Goal: Information Seeking & Learning: Learn about a topic

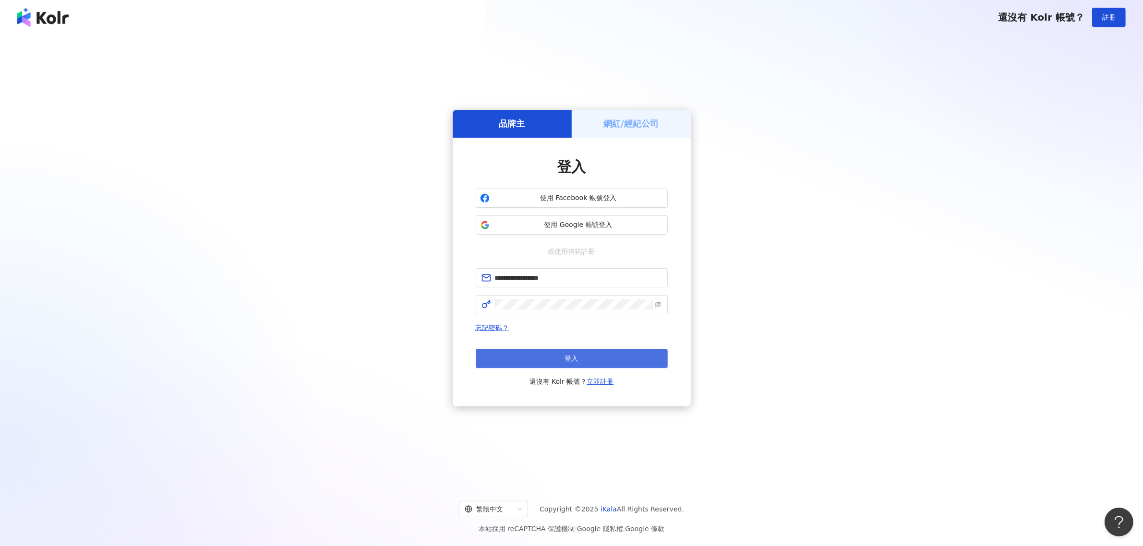
click at [579, 359] on button "登入" at bounding box center [572, 358] width 192 height 19
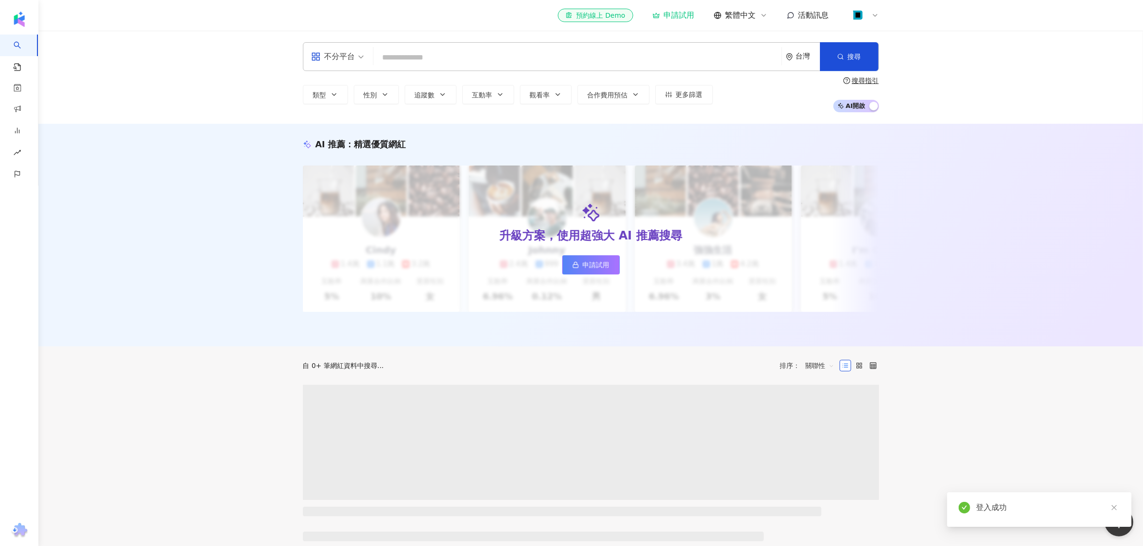
click at [471, 58] on input "search" at bounding box center [577, 57] width 400 height 18
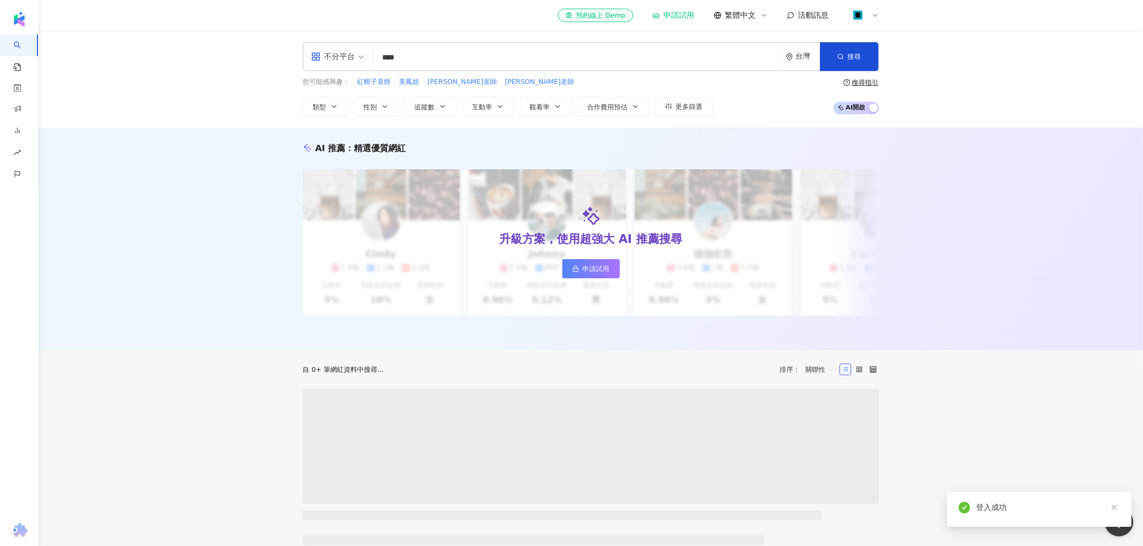
type input "****"
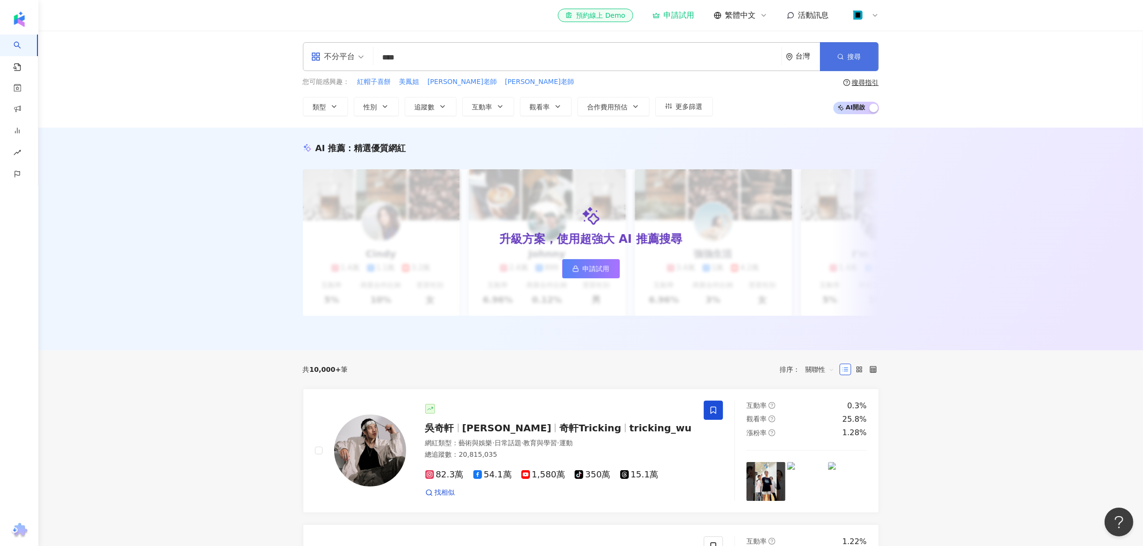
click at [855, 57] on span "搜尋" at bounding box center [854, 57] width 13 height 8
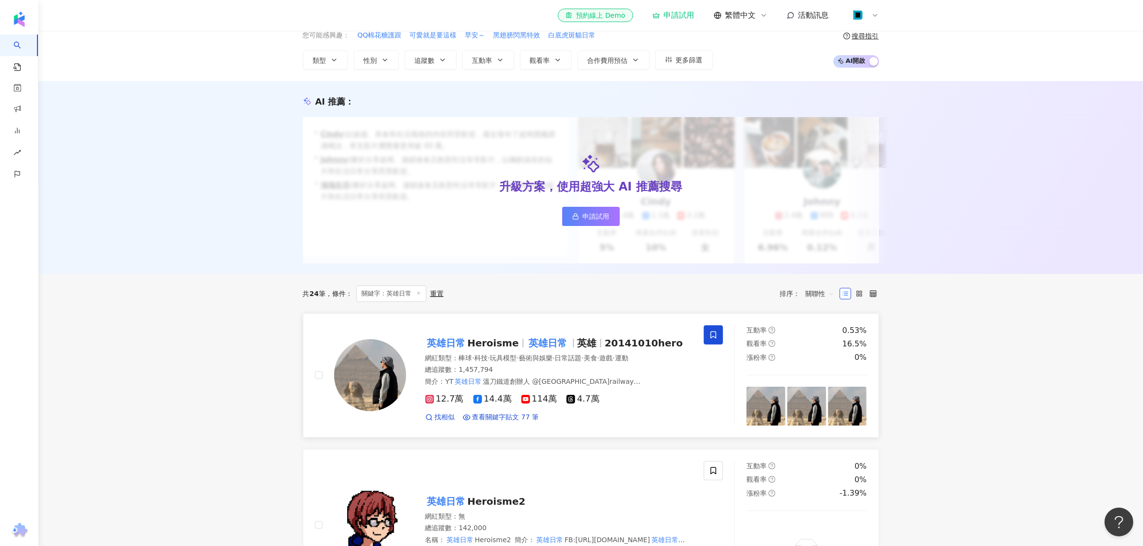
scroll to position [180, 0]
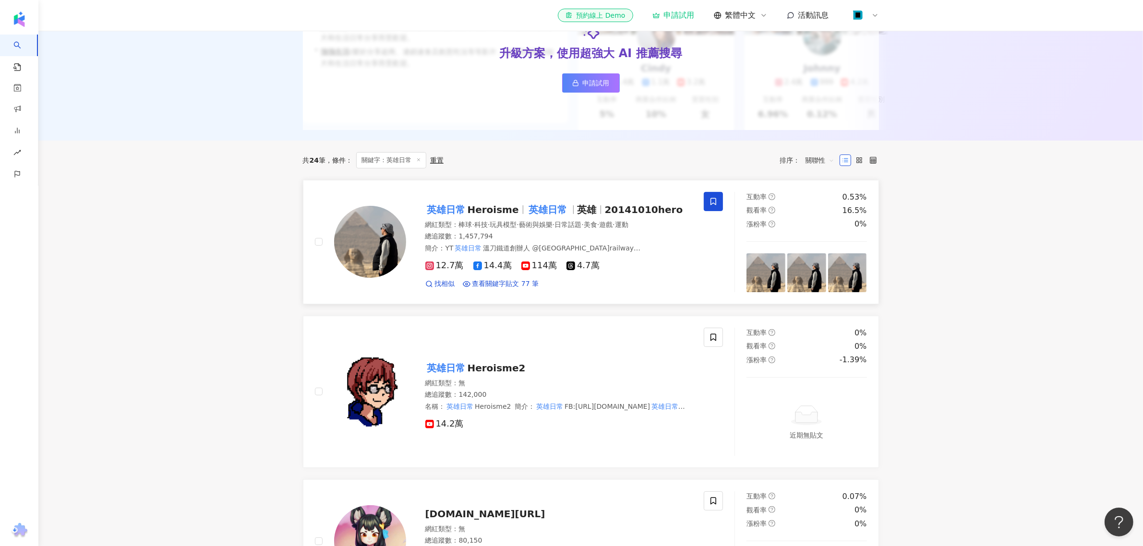
click at [475, 216] on span "Heroisme" at bounding box center [493, 210] width 51 height 12
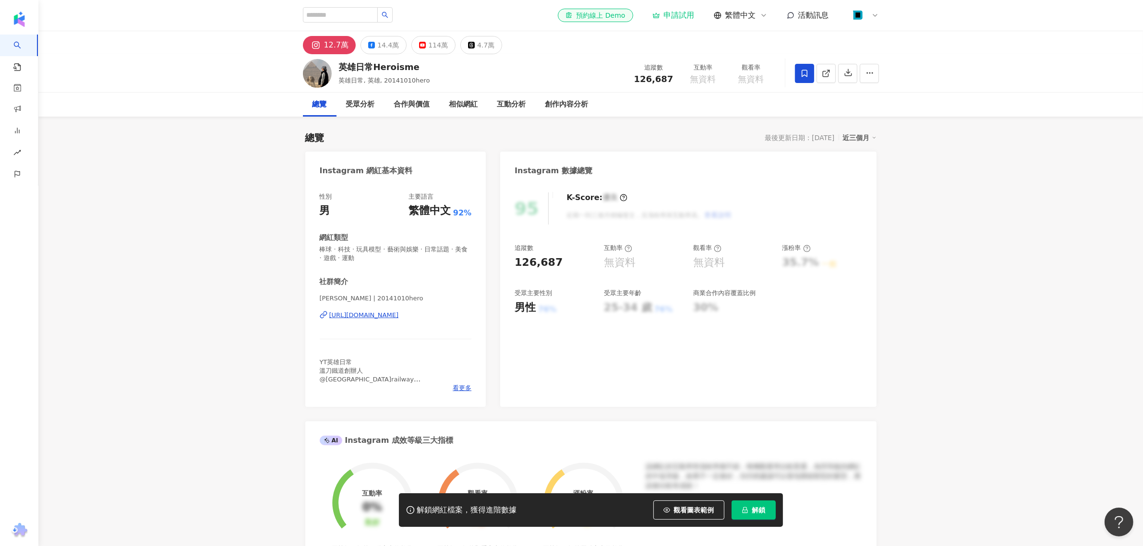
click at [764, 518] on button "解鎖" at bounding box center [754, 510] width 44 height 19
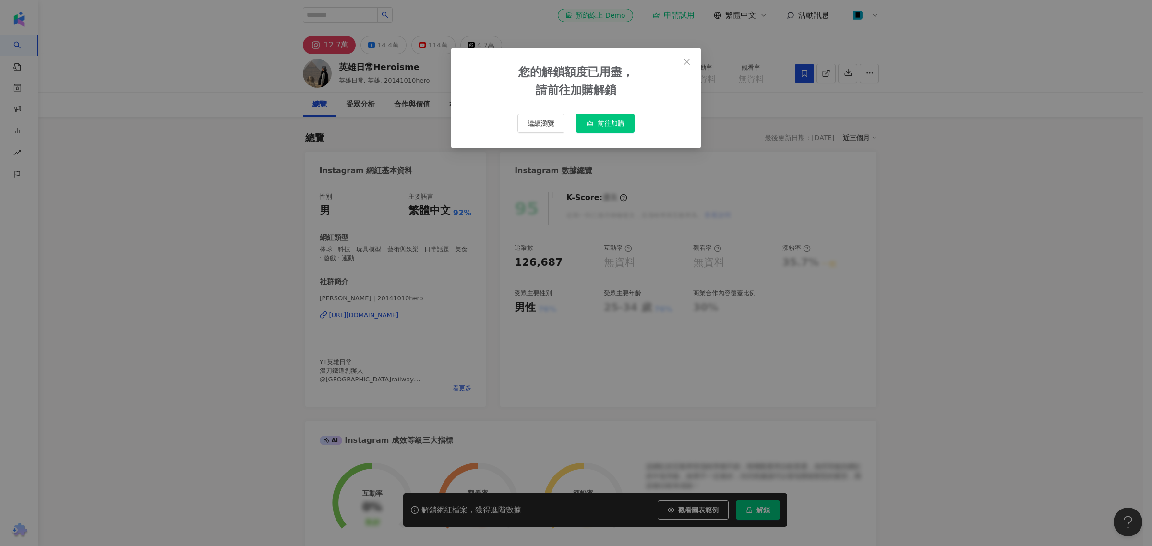
click at [603, 114] on button "前往加購" at bounding box center [605, 123] width 59 height 19
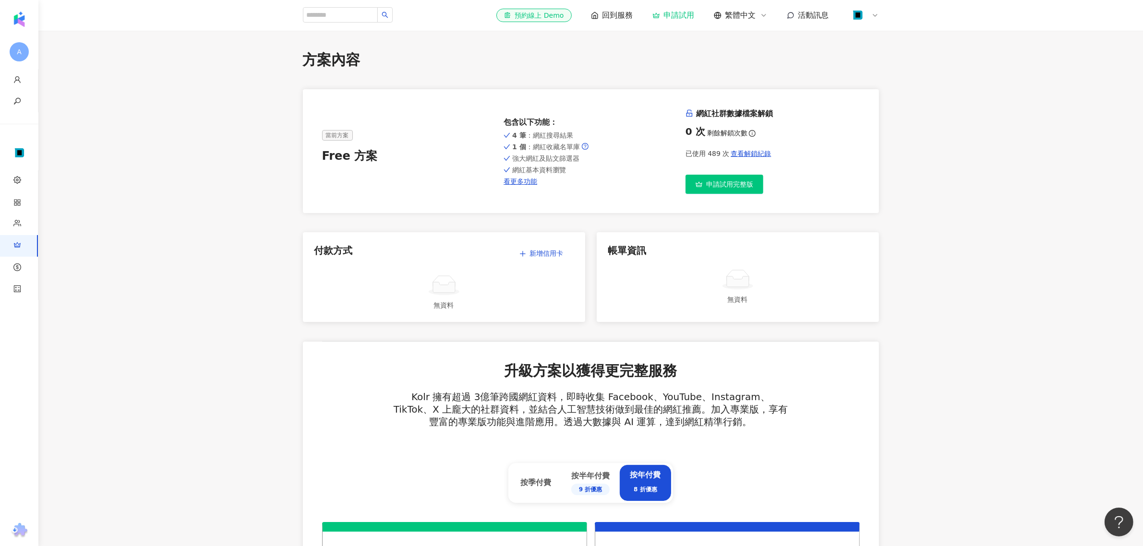
click at [864, 18] on img at bounding box center [858, 15] width 18 height 18
click at [882, 48] on div "Free 方案 - 10 位成員" at bounding box center [908, 51] width 54 height 8
click at [889, 75] on link "工作區設定" at bounding box center [885, 73] width 34 height 8
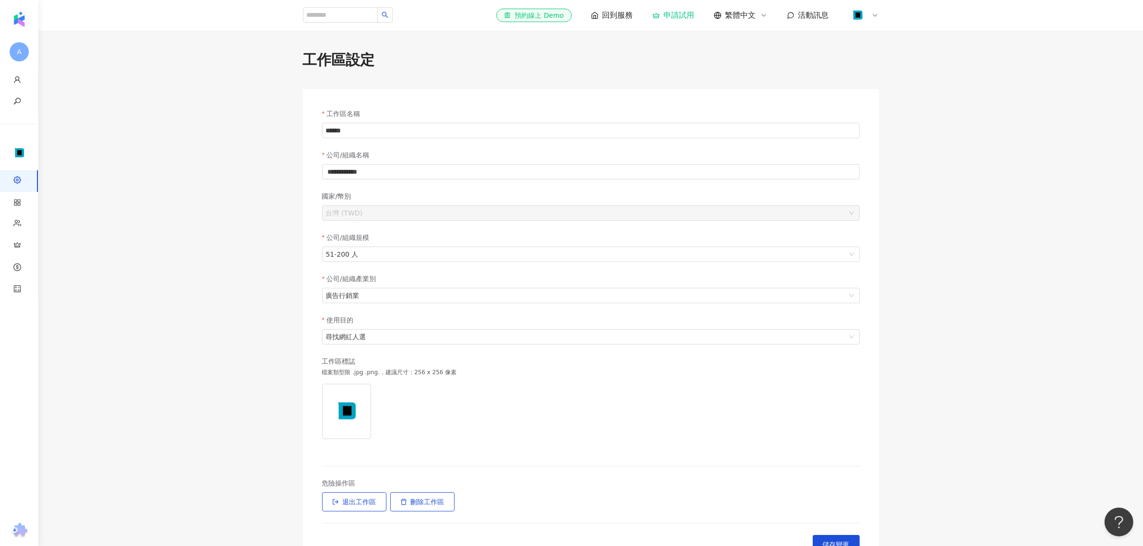
click at [874, 13] on icon at bounding box center [875, 16] width 8 height 8
click at [905, 89] on link "團隊成員管理" at bounding box center [888, 92] width 40 height 8
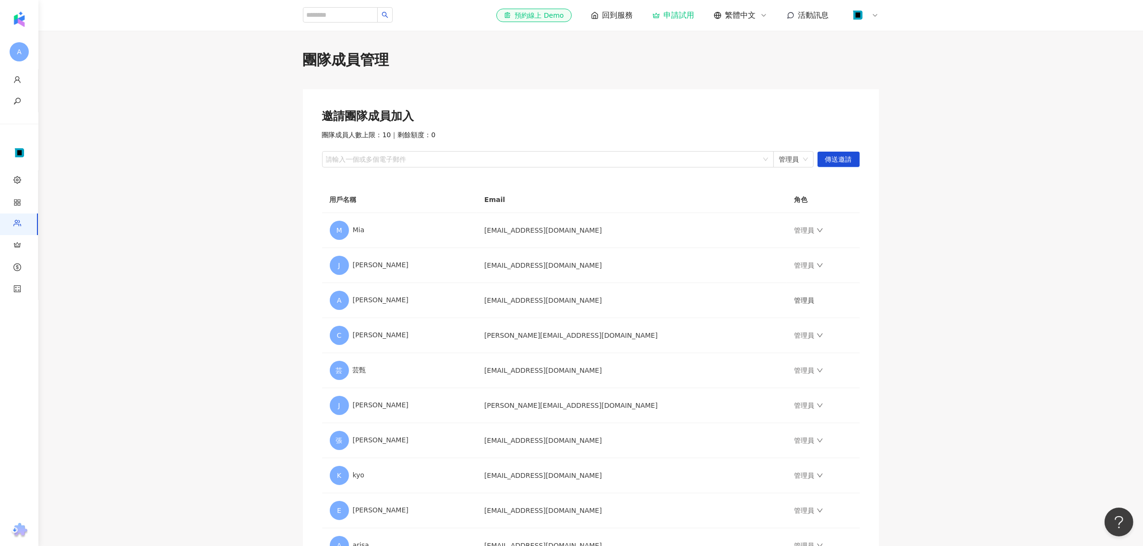
click at [861, 13] on img at bounding box center [858, 15] width 18 height 18
click at [893, 52] on div "Free 方案 - 10 位成員" at bounding box center [908, 51] width 54 height 8
click at [911, 43] on div "大廣的工作區" at bounding box center [908, 42] width 54 height 10
click at [885, 71] on link "工作區設定" at bounding box center [885, 73] width 34 height 8
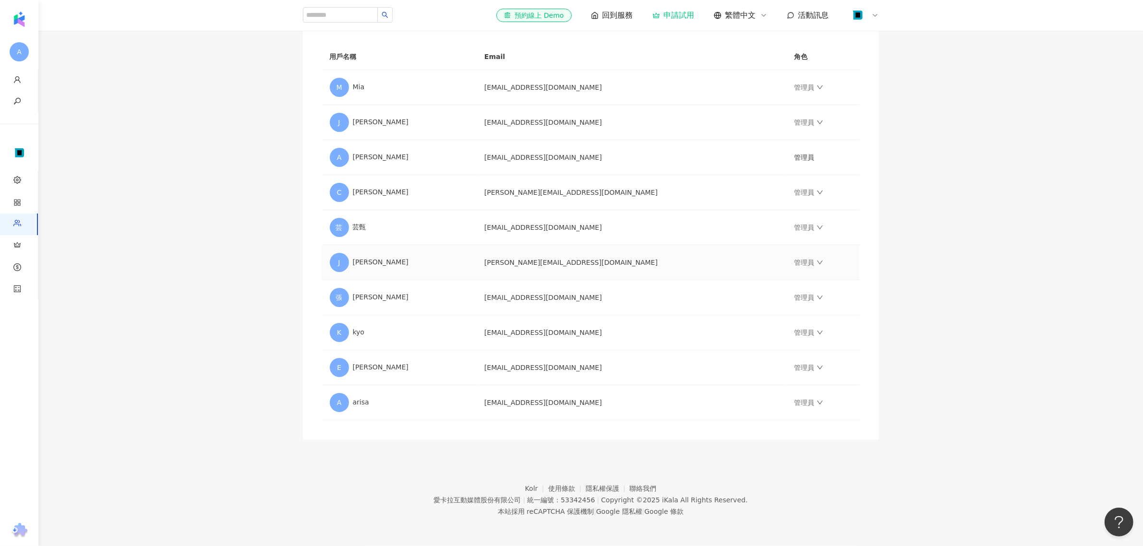
scroll to position [24, 0]
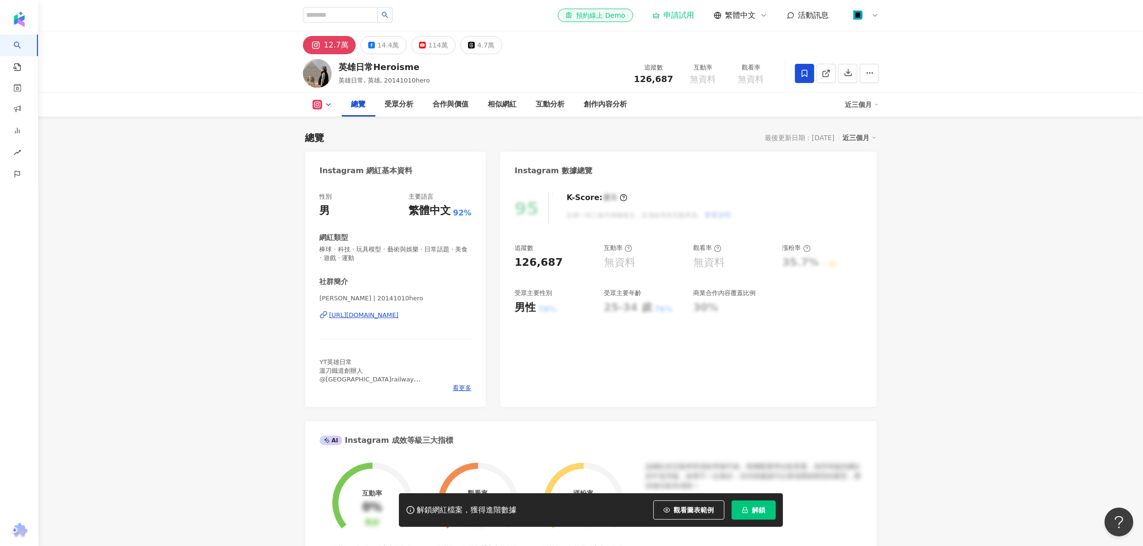
click at [867, 20] on div at bounding box center [863, 15] width 31 height 19
click at [757, 507] on span "解鎖" at bounding box center [758, 510] width 13 height 8
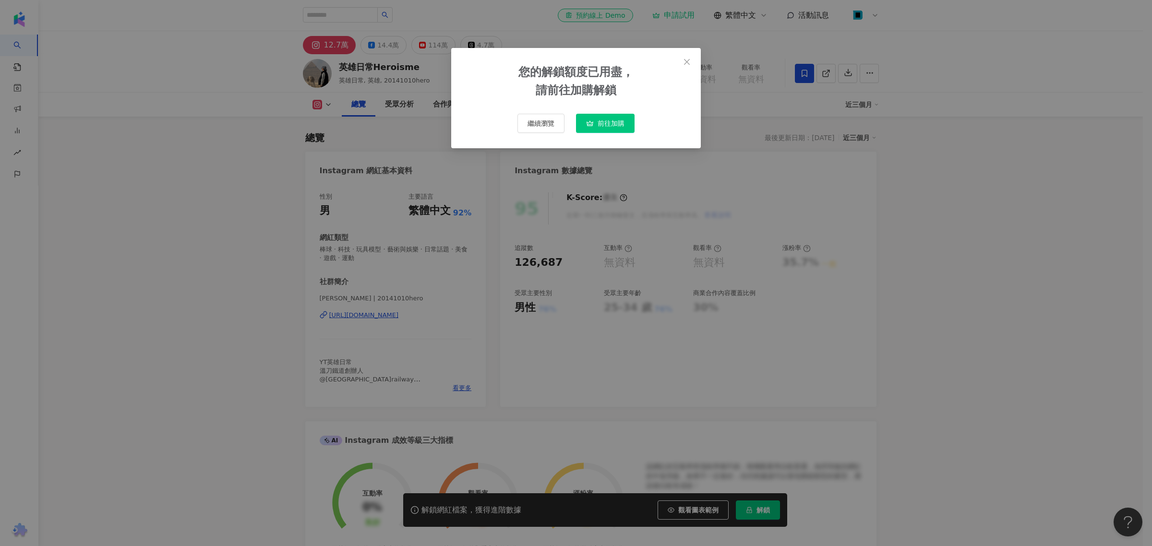
drag, startPoint x: 678, startPoint y: 60, endPoint x: 685, endPoint y: 63, distance: 7.3
click at [678, 60] on span "Close" at bounding box center [686, 62] width 19 height 8
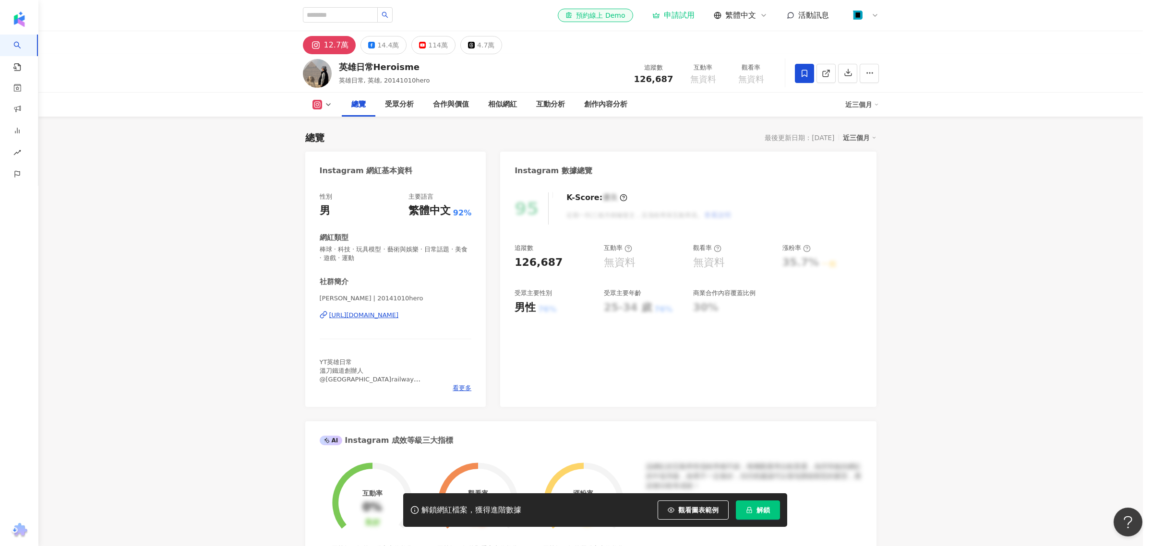
click at [687, 64] on div "您的解鎖額度已用盡， 請前往加購解鎖 繼續瀏覽 前往加購" at bounding box center [576, 273] width 1152 height 546
